Goal: Task Accomplishment & Management: Manage account settings

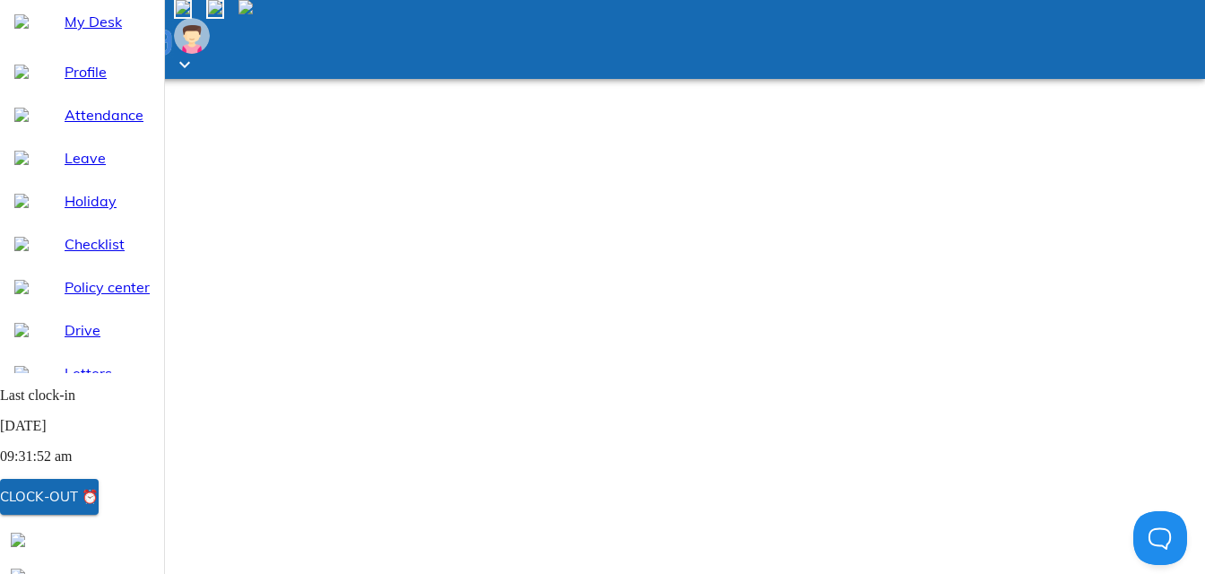
scroll to position [179, 0]
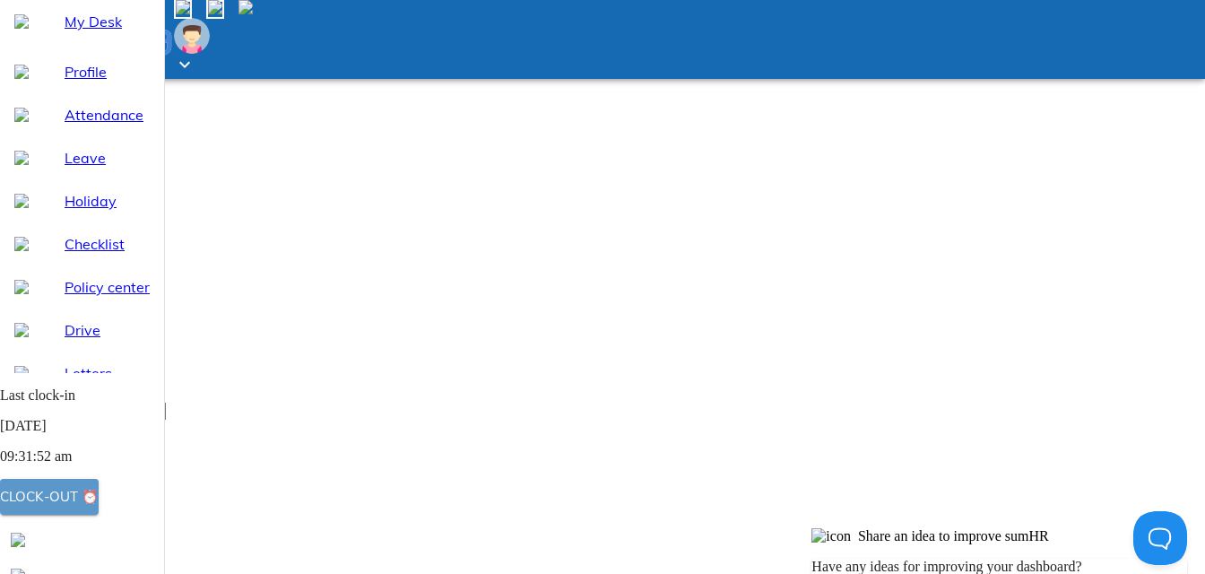
click at [98, 496] on div "Clock-out ⏰" at bounding box center [49, 496] width 99 height 23
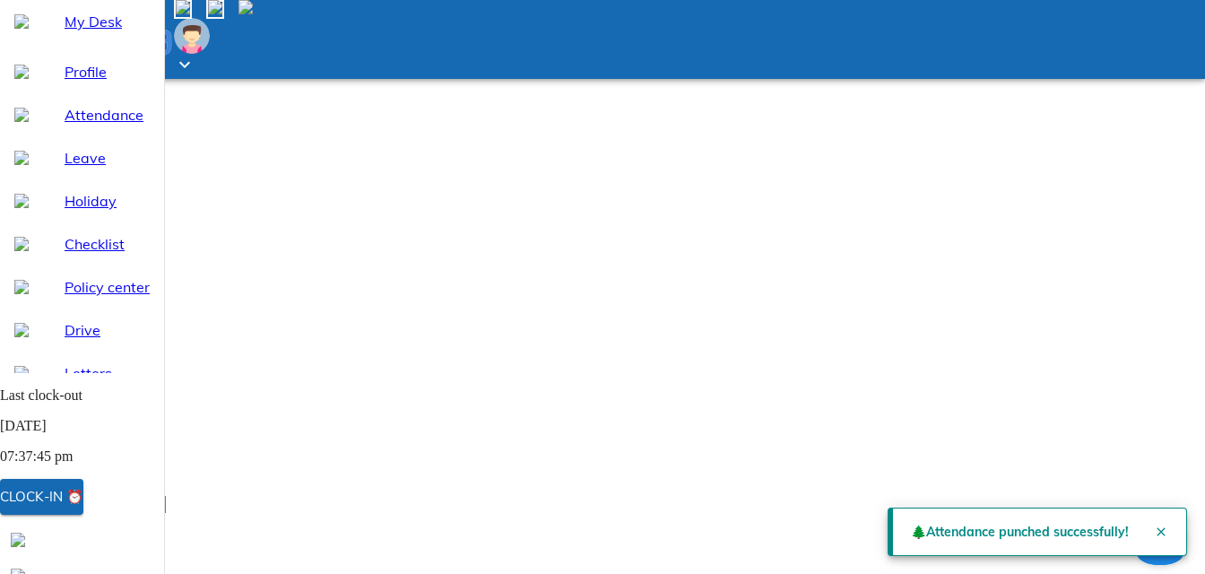
scroll to position [0, 0]
click at [84, 32] on span "My Desk" at bounding box center [107, 22] width 85 height 22
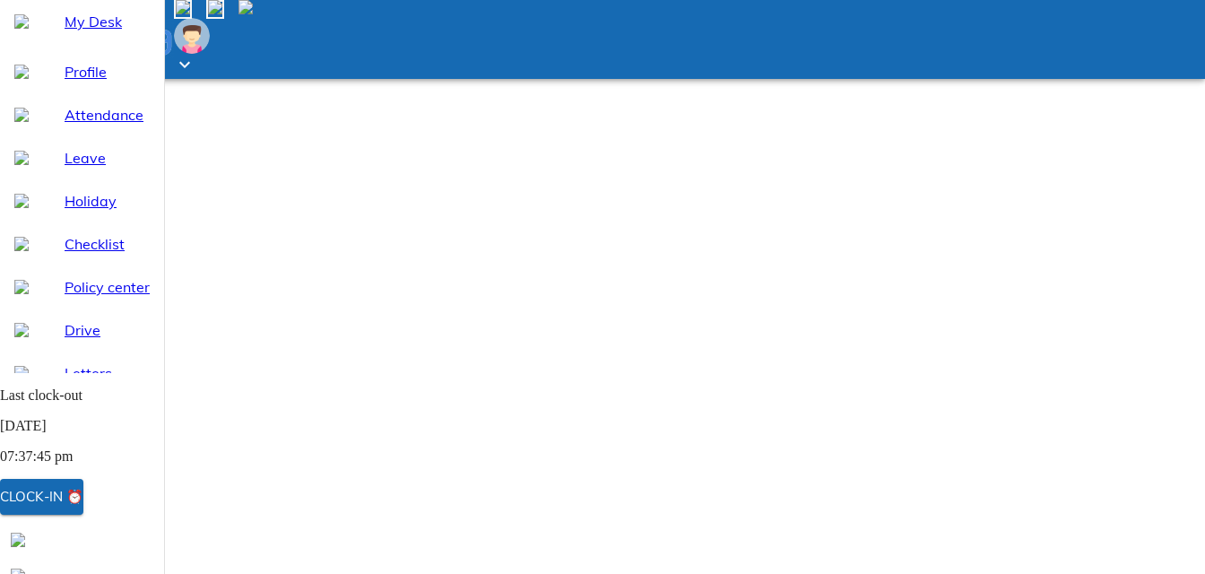
click at [65, 126] on span "Attendance" at bounding box center [107, 115] width 85 height 22
select select "8"
